Goal: Task Accomplishment & Management: Use online tool/utility

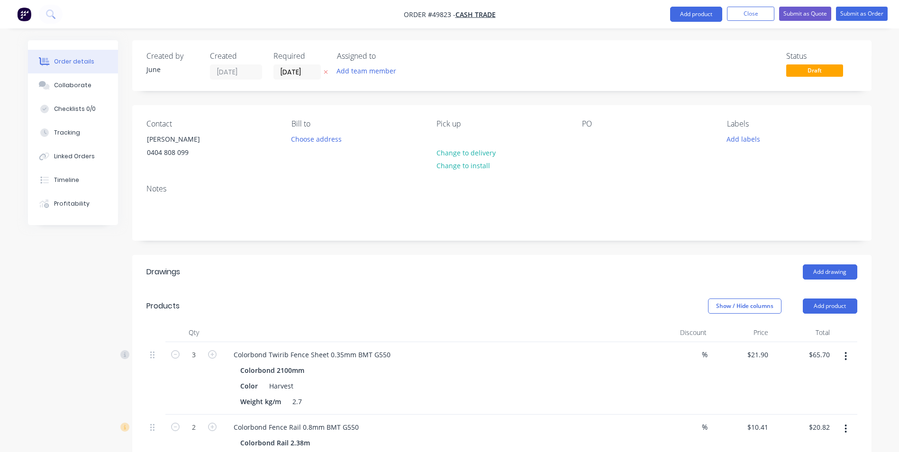
scroll to position [395, 0]
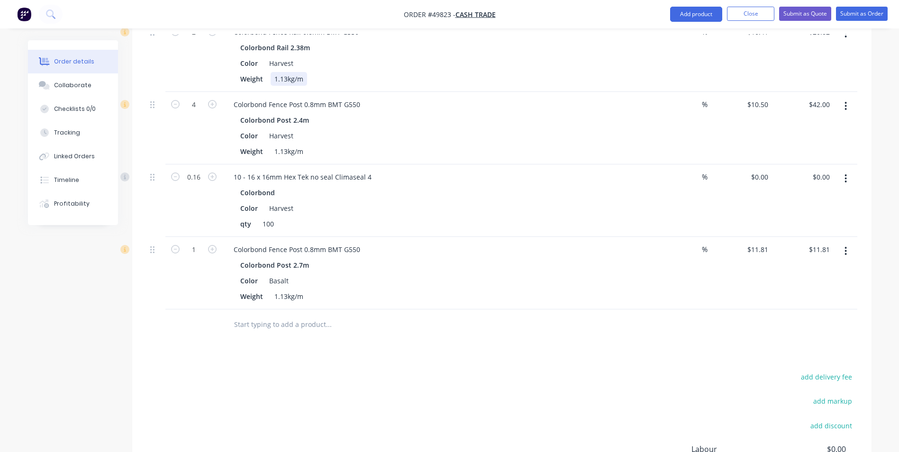
click at [639, 87] on div "Colorbond Fence Rail 0.8mm BMT G550 Colorbond Rail 2.38m Color Harvest Weight 1…" at bounding box center [435, 55] width 426 height 72
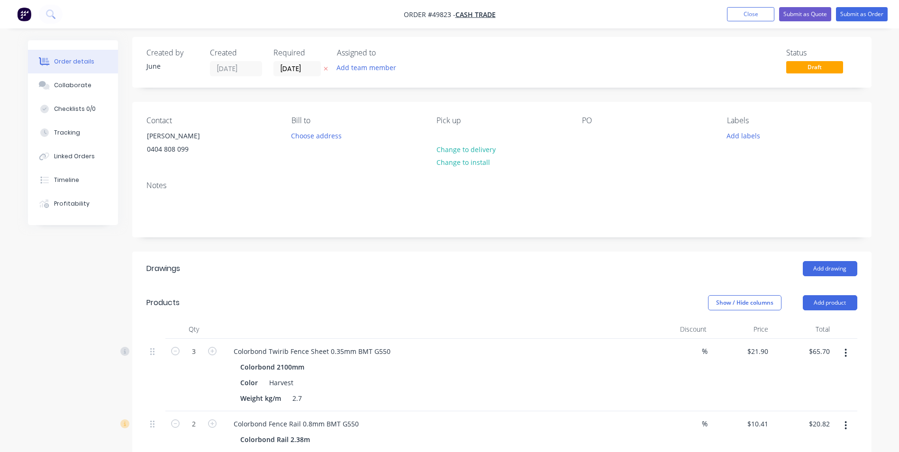
scroll to position [0, 0]
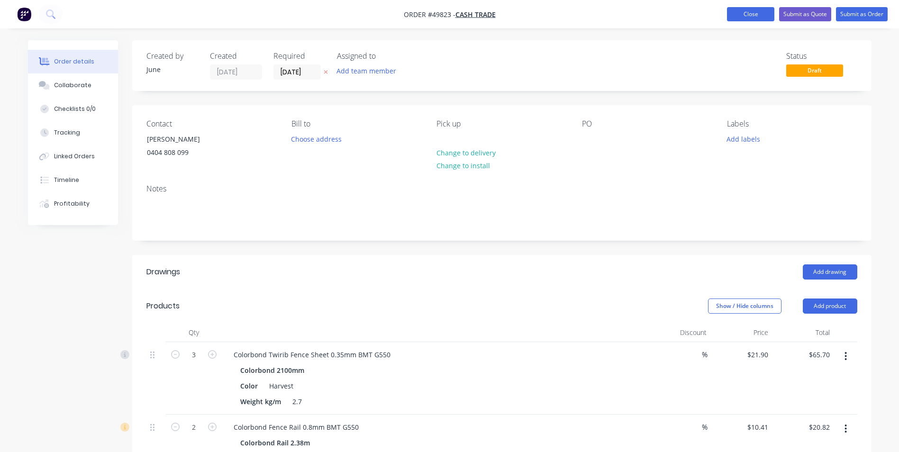
click at [752, 11] on button "Close" at bounding box center [750, 14] width 47 height 14
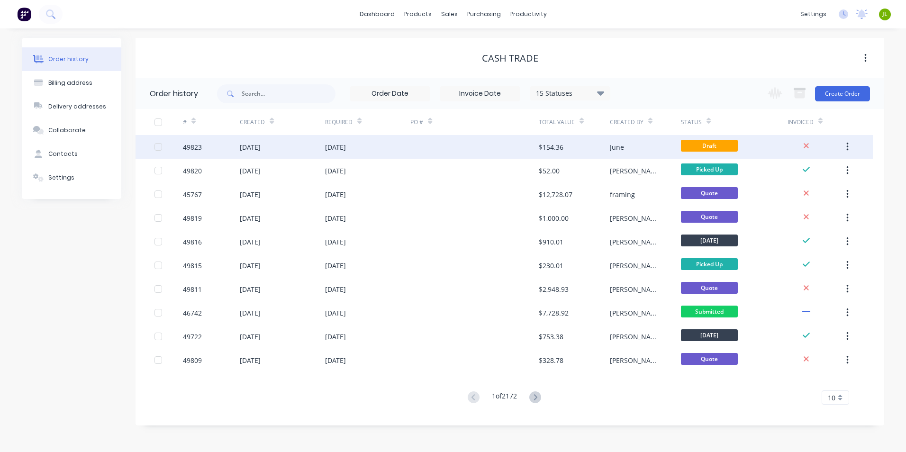
click at [475, 140] on div at bounding box center [474, 147] width 128 height 24
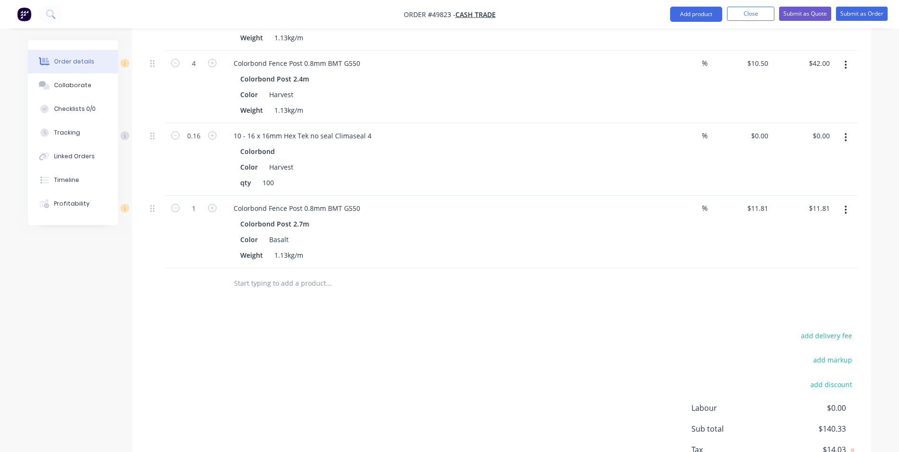
scroll to position [504, 0]
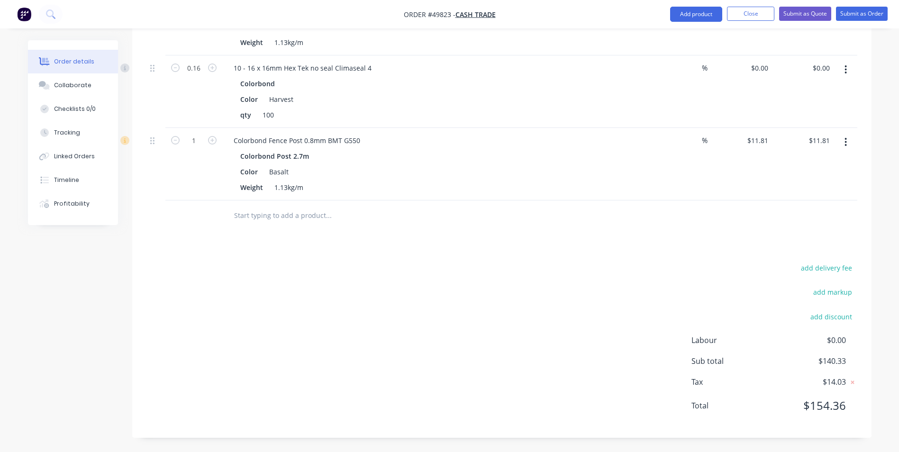
click at [849, 145] on button "button" at bounding box center [845, 142] width 22 height 17
click at [806, 221] on div "Delete" at bounding box center [812, 224] width 73 height 14
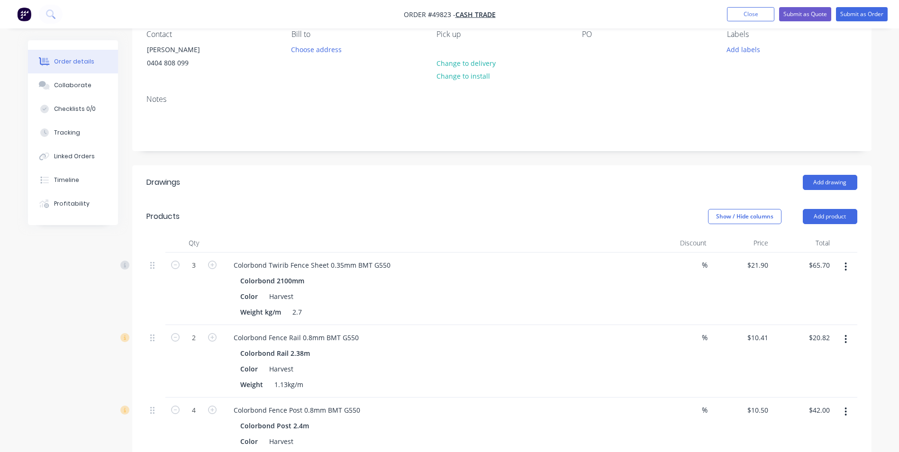
scroll to position [5, 0]
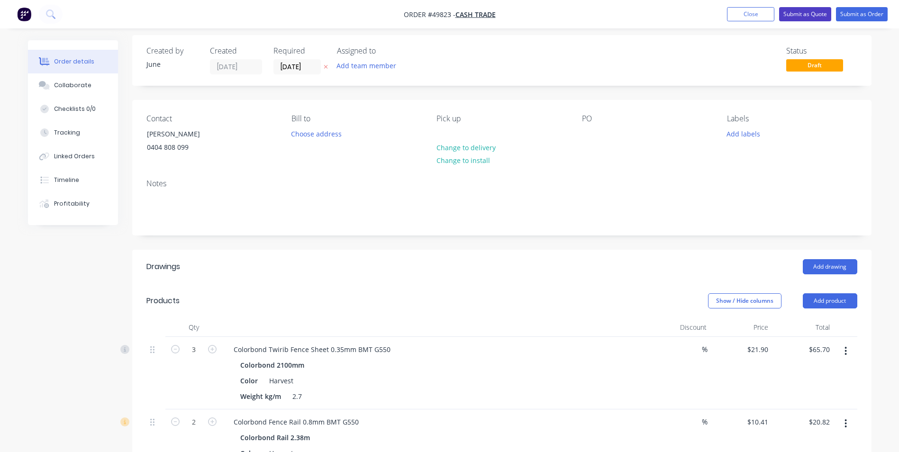
click at [800, 16] on button "Submit as Quote" at bounding box center [805, 14] width 52 height 14
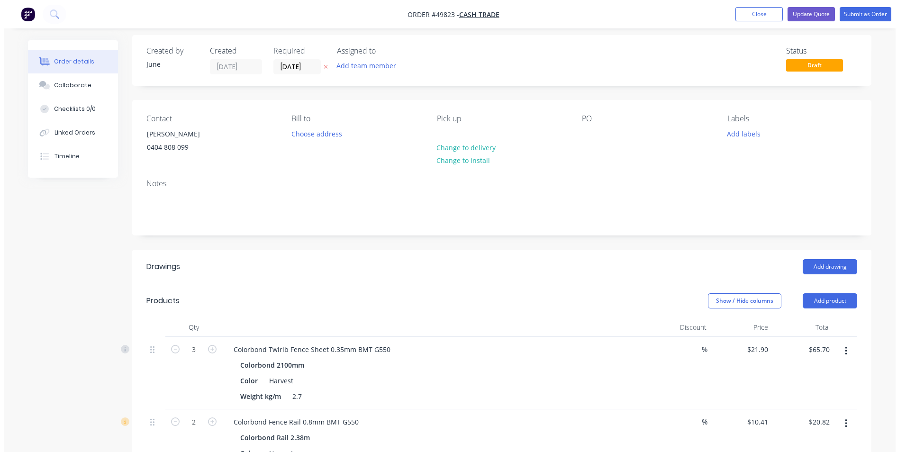
scroll to position [0, 0]
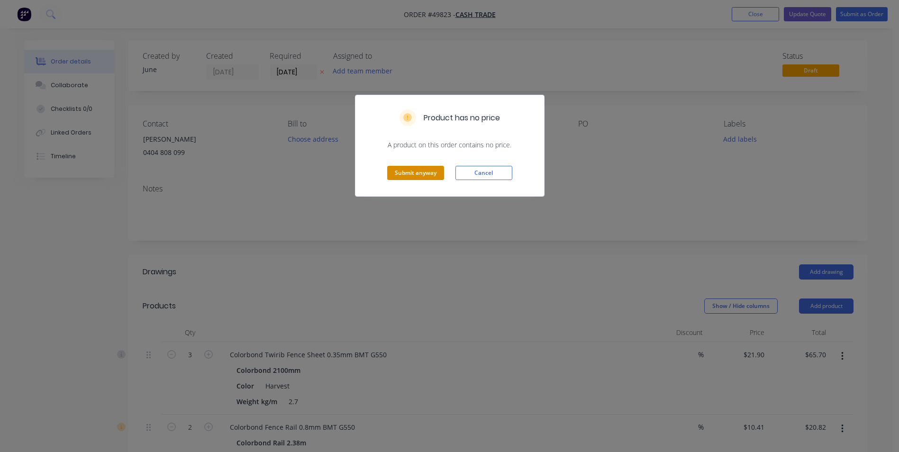
click at [407, 176] on button "Submit anyway" at bounding box center [415, 173] width 57 height 14
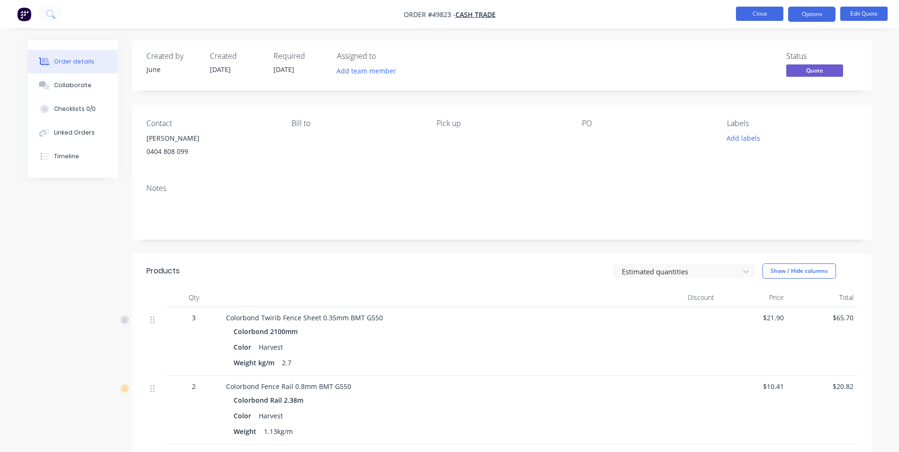
click at [748, 12] on button "Close" at bounding box center [759, 14] width 47 height 14
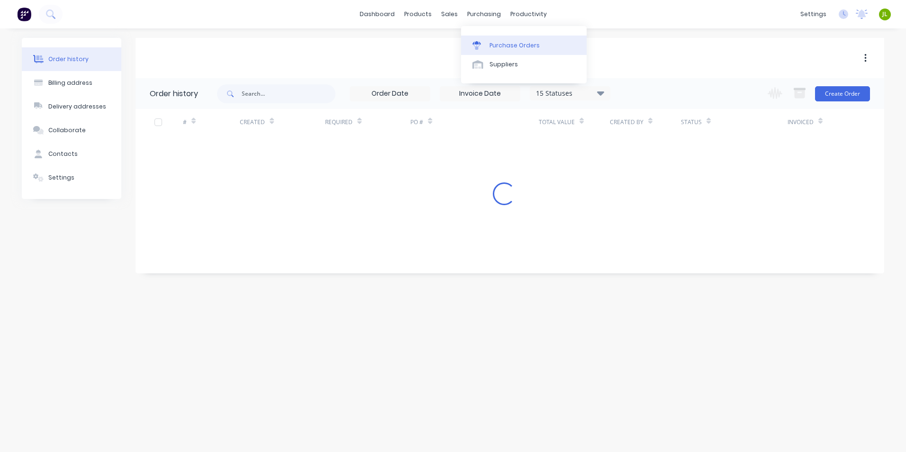
click at [477, 40] on link "Purchase Orders" at bounding box center [524, 45] width 126 height 19
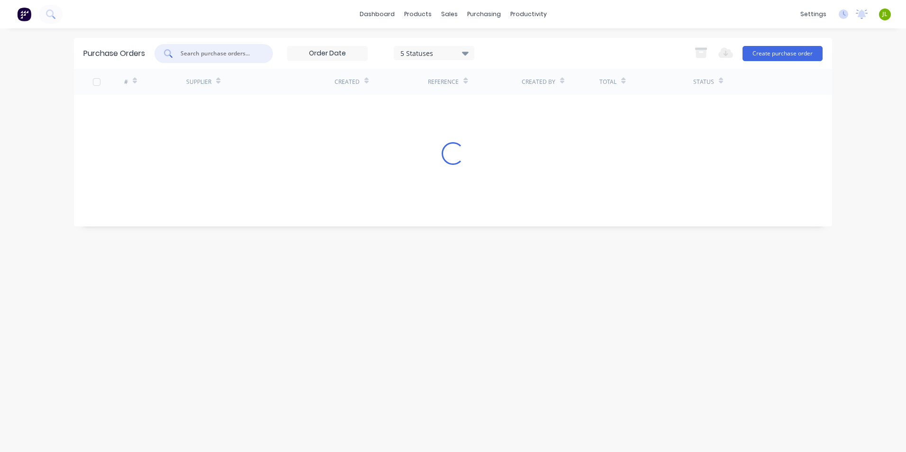
click at [238, 52] on input "text" at bounding box center [219, 53] width 79 height 9
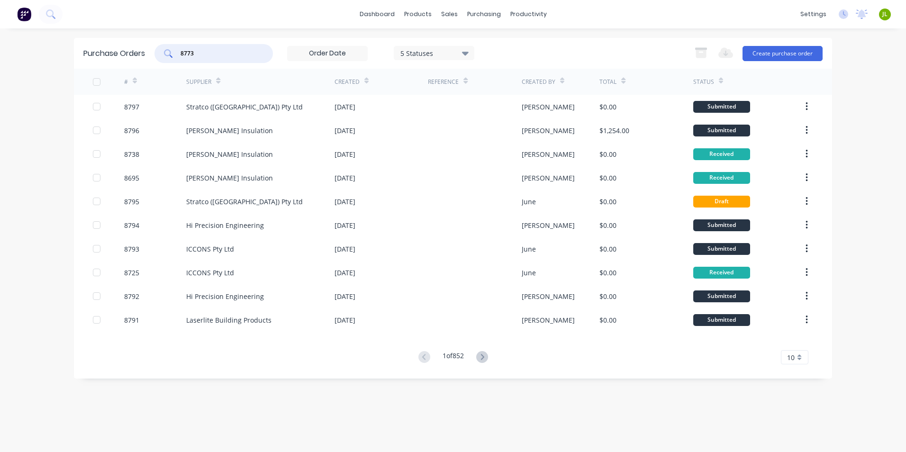
type input "8773"
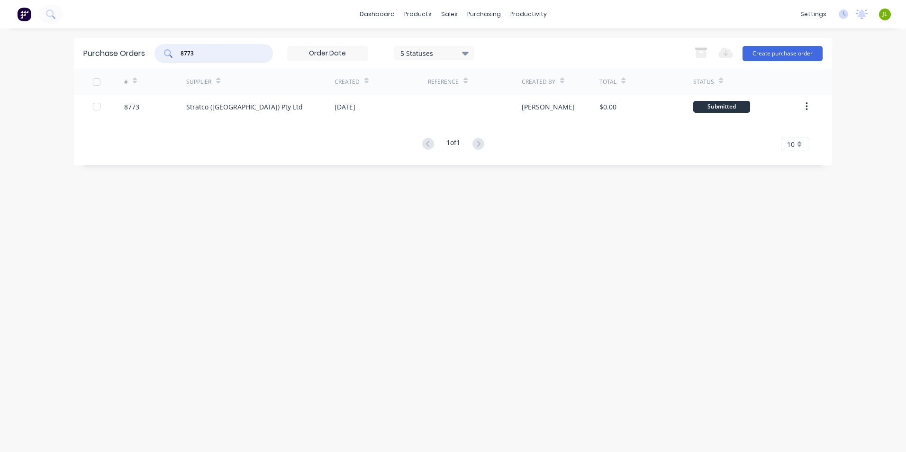
click at [306, 126] on div "# Supplier Created Reference Created By Total Status 8773 Stratco ([GEOGRAPHIC_…" at bounding box center [453, 110] width 758 height 82
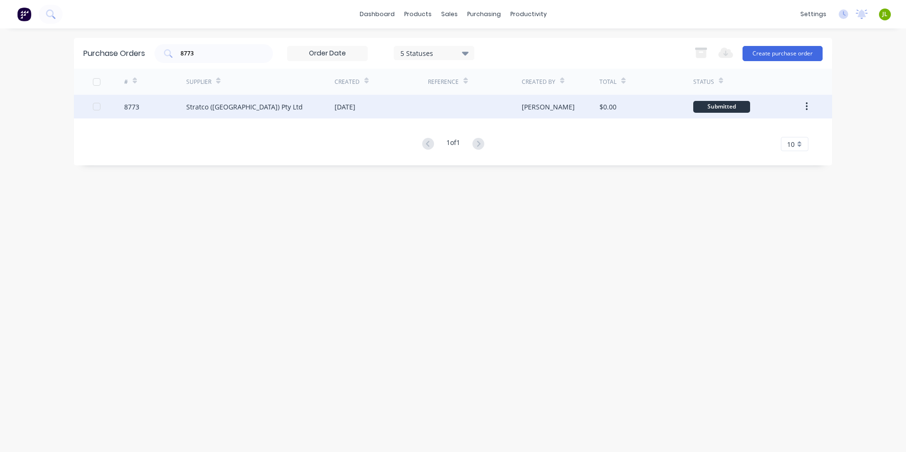
click at [312, 118] on div "Stratco ([GEOGRAPHIC_DATA]) Pty Ltd" at bounding box center [260, 107] width 148 height 24
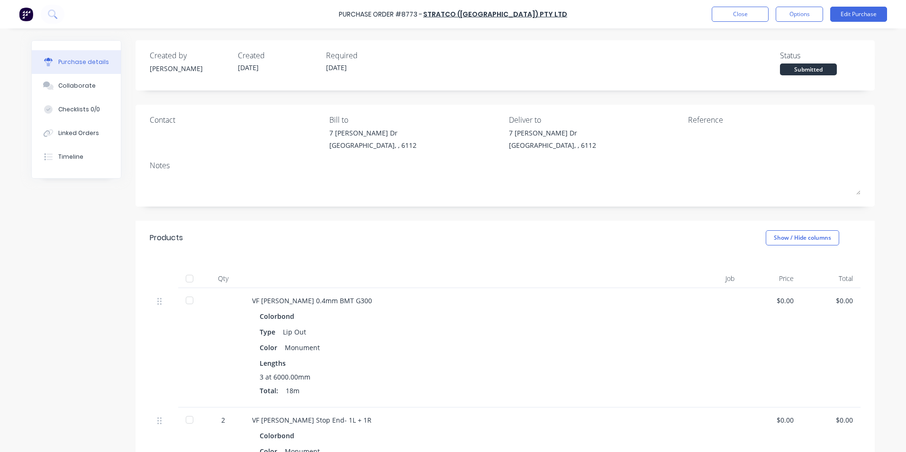
click at [190, 276] on div at bounding box center [189, 278] width 19 height 19
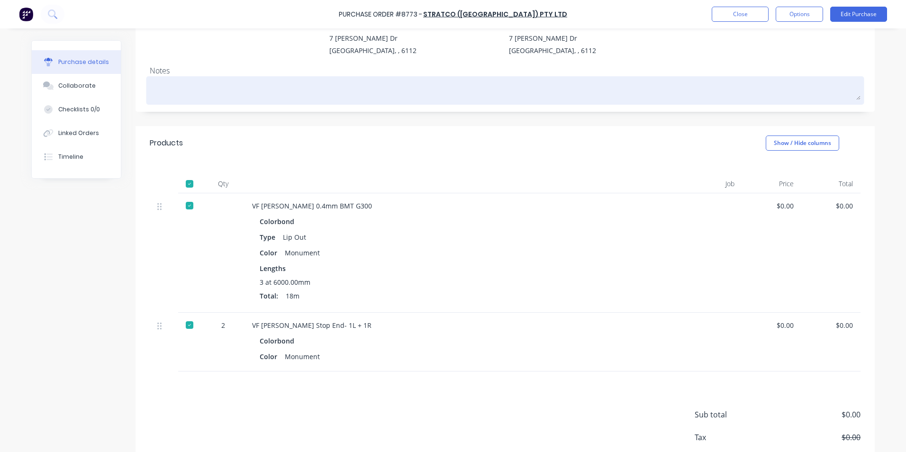
drag, startPoint x: 597, startPoint y: 80, endPoint x: 814, endPoint y: 16, distance: 226.1
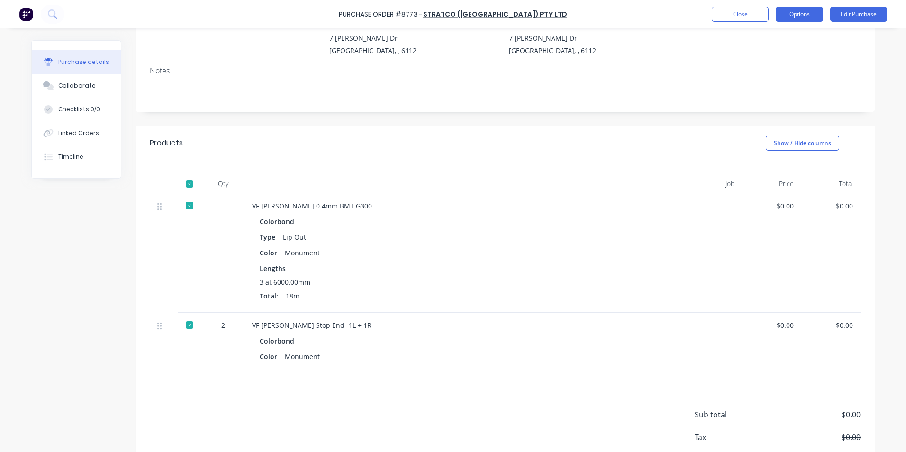
click at [598, 79] on textarea at bounding box center [505, 89] width 711 height 21
click at [751, 10] on button "Close" at bounding box center [740, 14] width 57 height 15
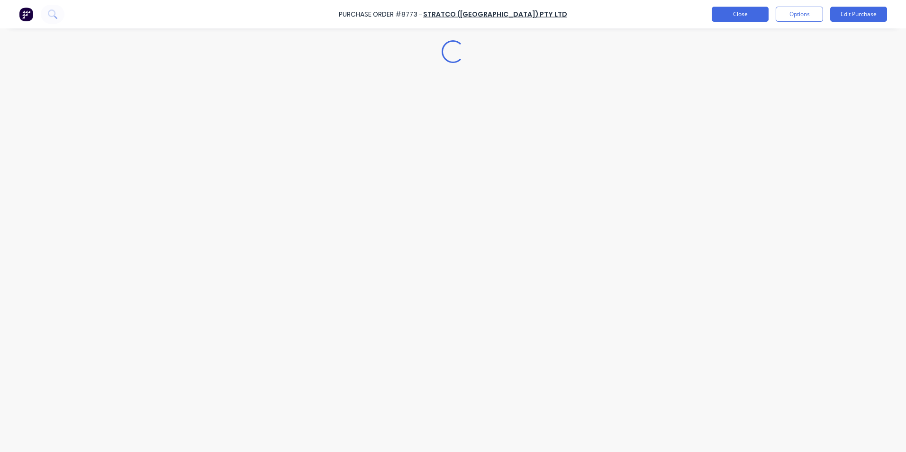
scroll to position [0, 0]
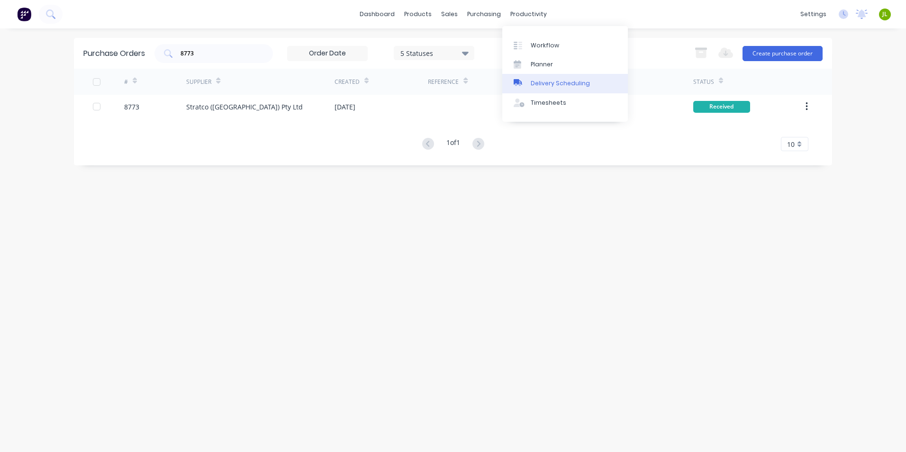
click at [545, 77] on link "Delivery Scheduling" at bounding box center [565, 83] width 126 height 19
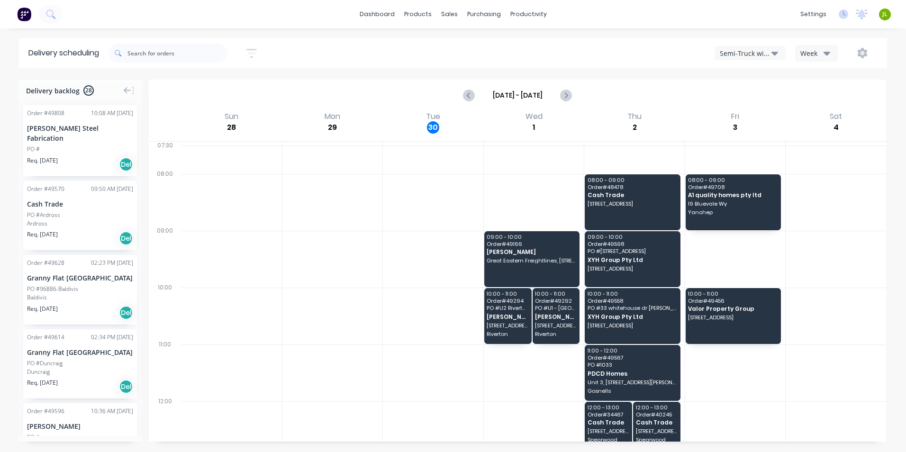
click at [743, 48] on div "Semi-Truck with Hiab" at bounding box center [746, 53] width 52 height 10
click at [743, 121] on div "Utes Delivery" at bounding box center [762, 115] width 94 height 19
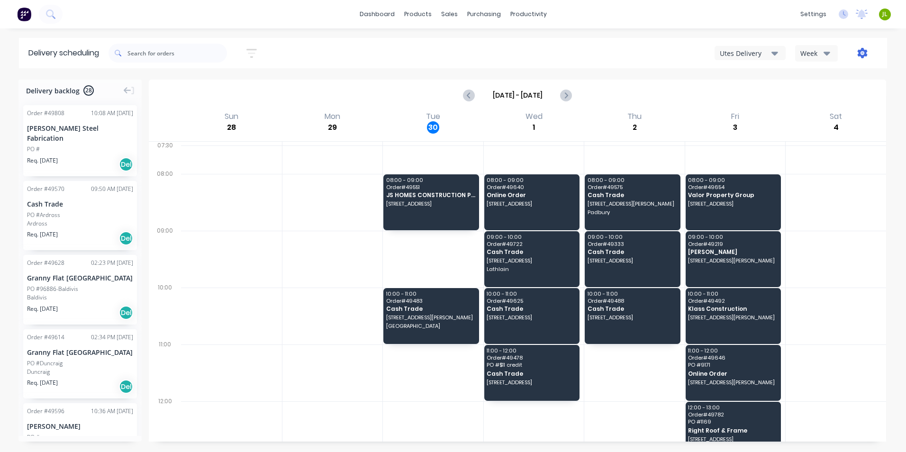
click at [857, 51] on button "button" at bounding box center [862, 53] width 30 height 17
click at [849, 73] on div "Run Sheet" at bounding box center [832, 79] width 73 height 14
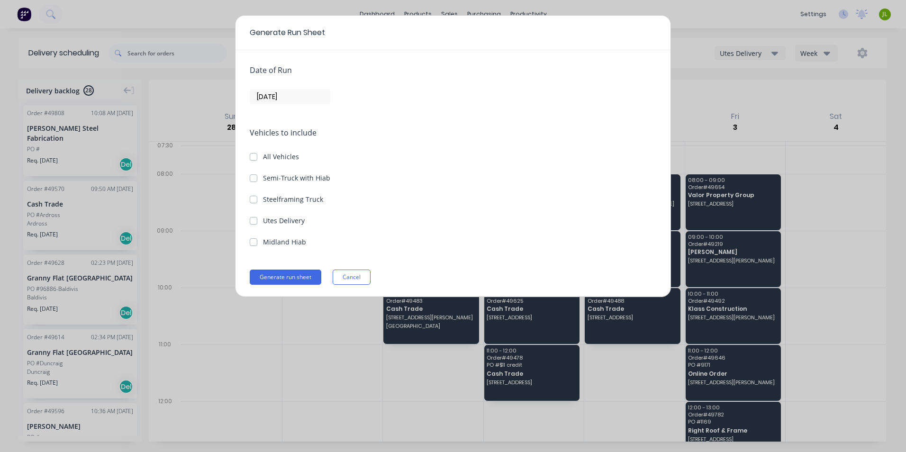
click at [290, 217] on label "Utes Delivery" at bounding box center [284, 221] width 42 height 10
click at [257, 217] on Delivery "Utes Delivery" at bounding box center [254, 220] width 8 height 9
checkbox Delivery "true"
click at [317, 87] on div "Date of Run [DATE]" at bounding box center [453, 84] width 407 height 40
click at [317, 88] on div "Date of Run [DATE]" at bounding box center [453, 84] width 407 height 40
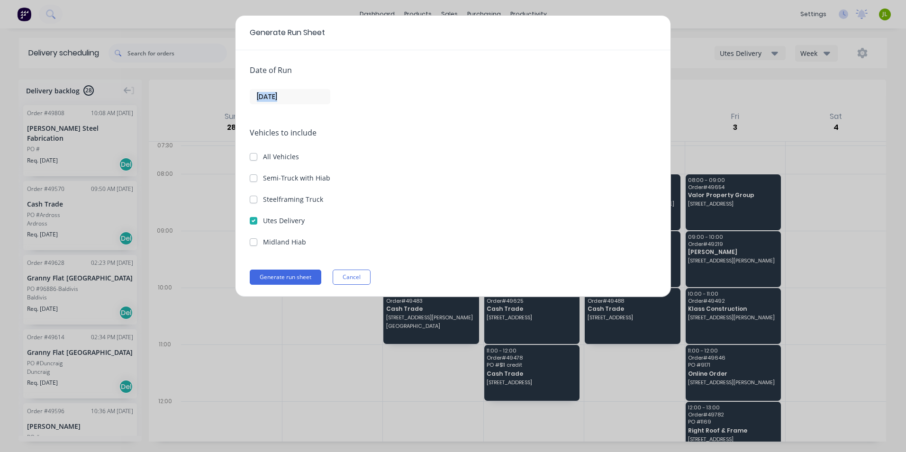
click at [318, 98] on input "[DATE]" at bounding box center [290, 97] width 80 height 14
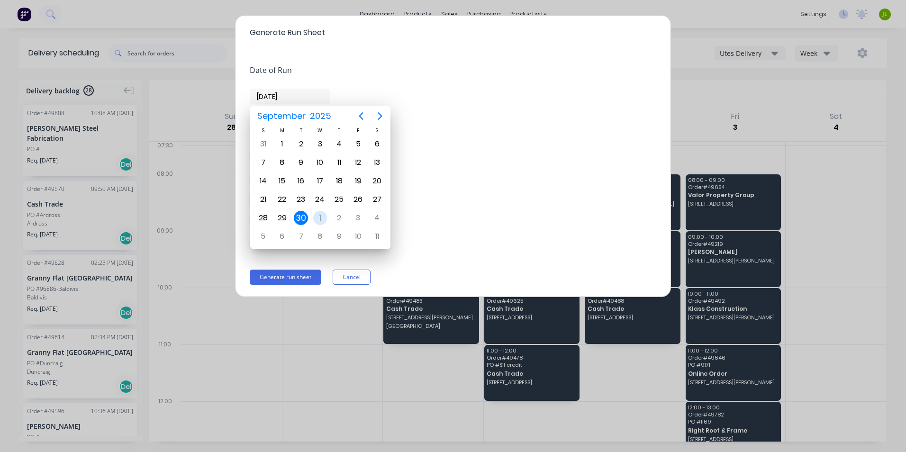
click at [321, 211] on div "1" at bounding box center [320, 218] width 14 height 14
type input "[DATE]"
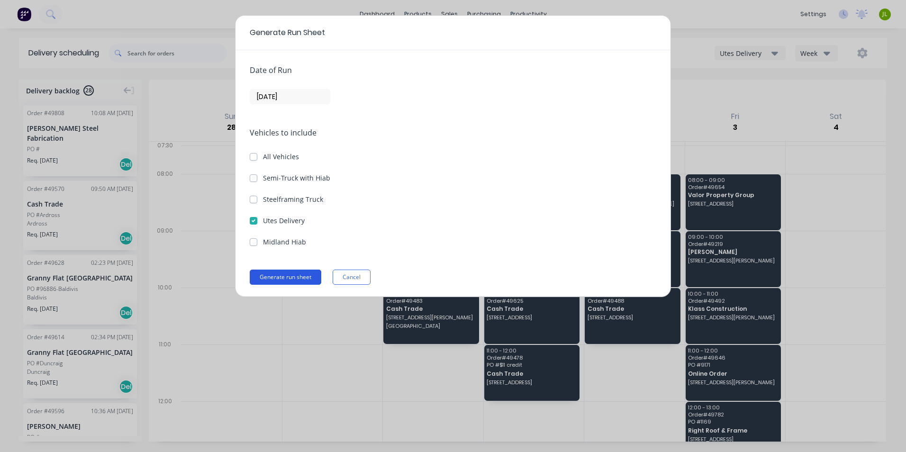
click at [291, 275] on button "Generate run sheet" at bounding box center [286, 277] width 72 height 15
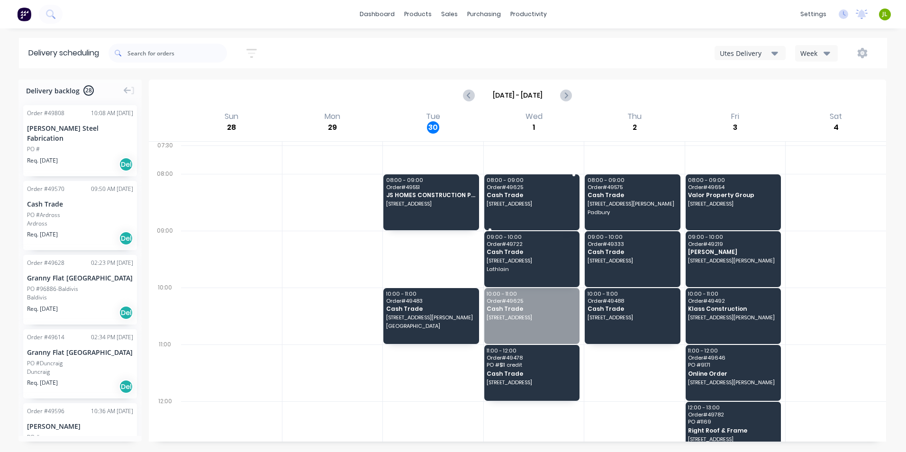
drag, startPoint x: 509, startPoint y: 325, endPoint x: 510, endPoint y: 208, distance: 116.6
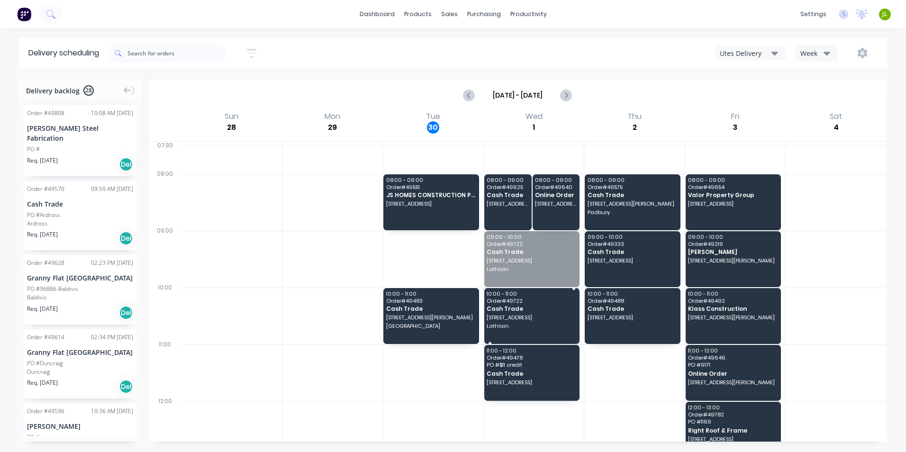
drag, startPoint x: 529, startPoint y: 268, endPoint x: 528, endPoint y: 302, distance: 34.1
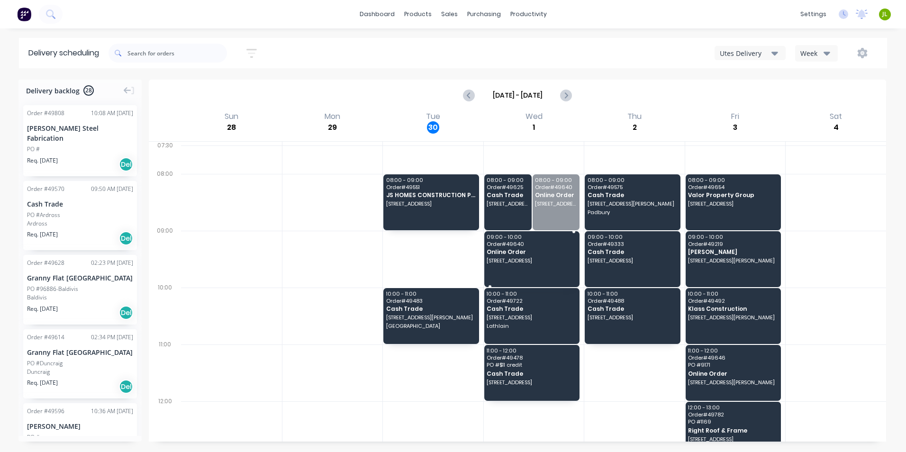
drag, startPoint x: 555, startPoint y: 206, endPoint x: 540, endPoint y: 251, distance: 47.5
click at [869, 56] on button "button" at bounding box center [862, 53] width 30 height 17
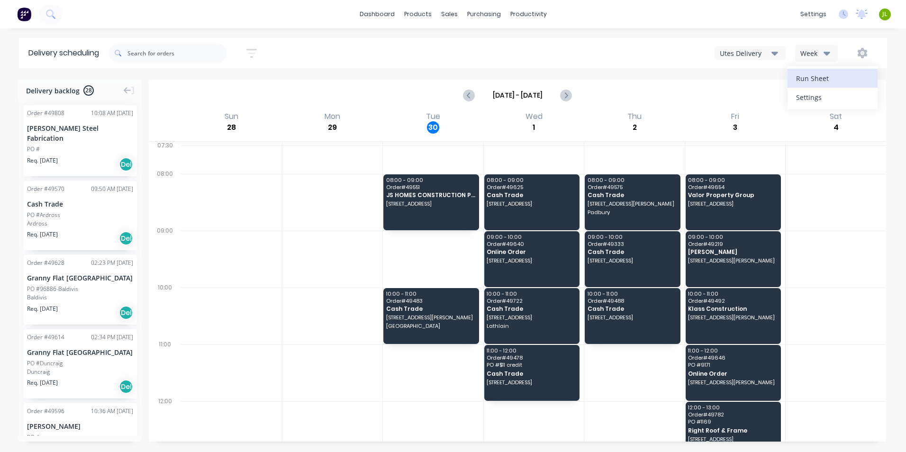
click at [848, 76] on div "Run Sheet" at bounding box center [832, 79] width 73 height 14
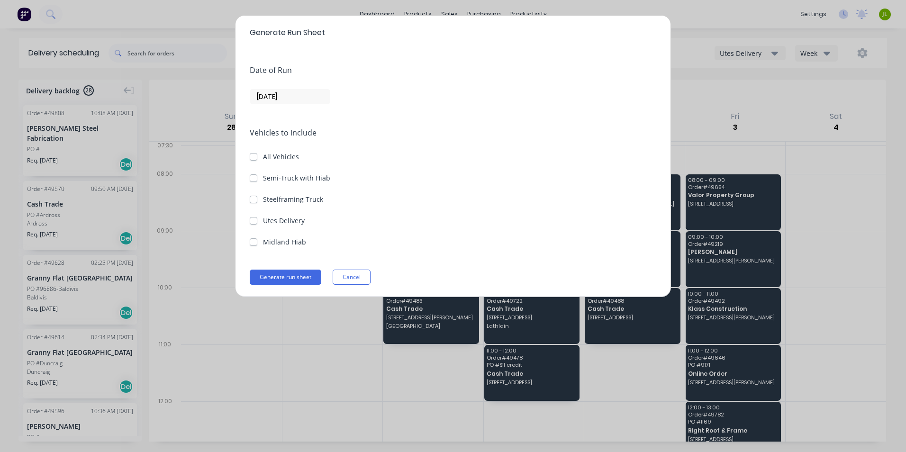
click at [272, 220] on label "Utes Delivery" at bounding box center [284, 221] width 42 height 10
click at [257, 220] on Delivery "Utes Delivery" at bounding box center [254, 220] width 8 height 9
checkbox Delivery "true"
click at [297, 96] on input "[DATE]" at bounding box center [290, 97] width 80 height 14
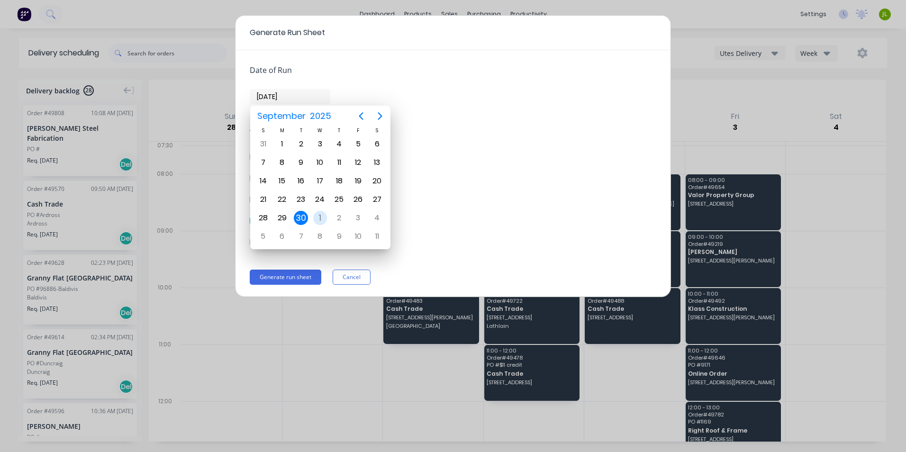
click at [321, 215] on div "1" at bounding box center [320, 218] width 14 height 14
type input "[DATE]"
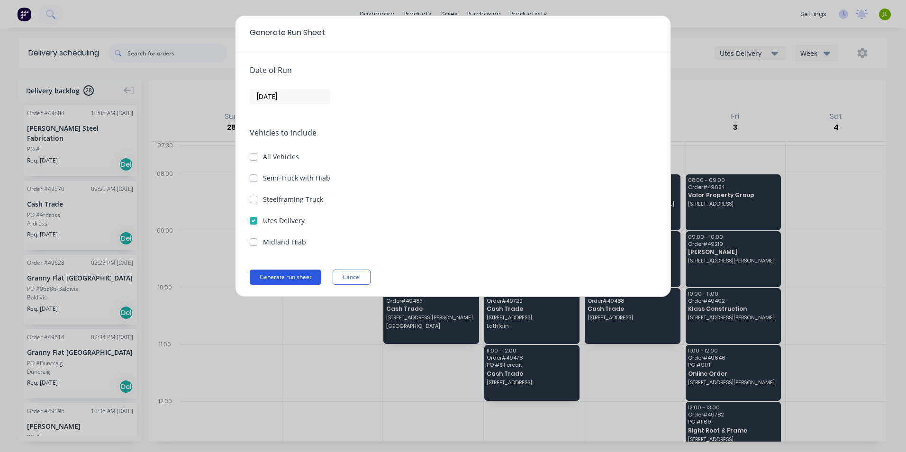
click at [286, 280] on button "Generate run sheet" at bounding box center [286, 277] width 72 height 15
